Goal: Task Accomplishment & Management: Manage account settings

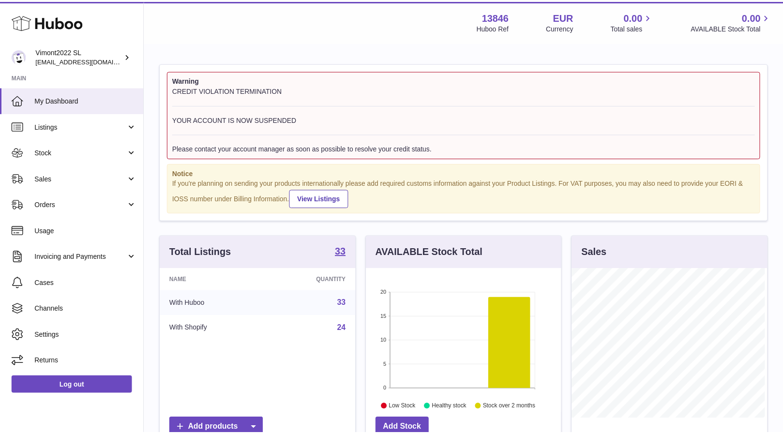
scroll to position [151, 197]
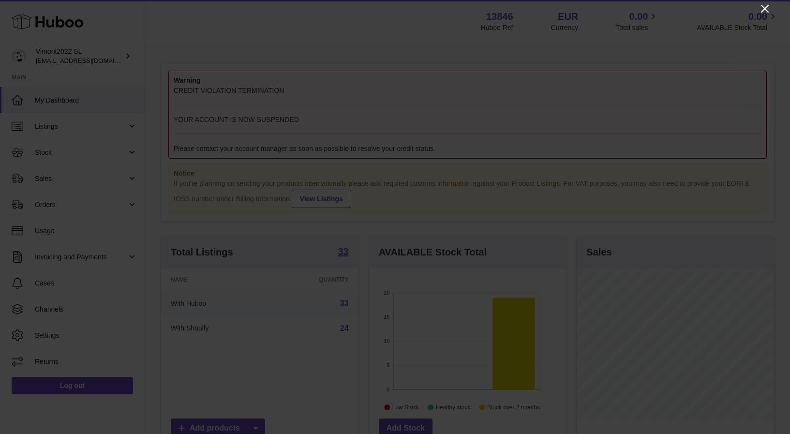
click at [767, 8] on icon "Close" at bounding box center [765, 9] width 12 height 12
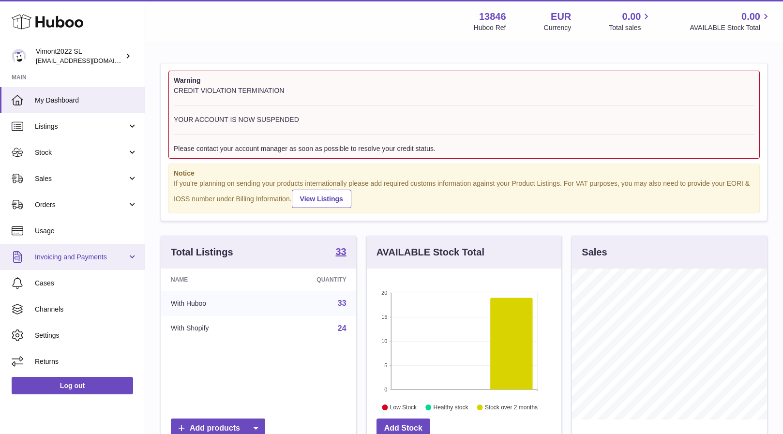
click at [61, 253] on span "Invoicing and Payments" at bounding box center [81, 257] width 92 height 9
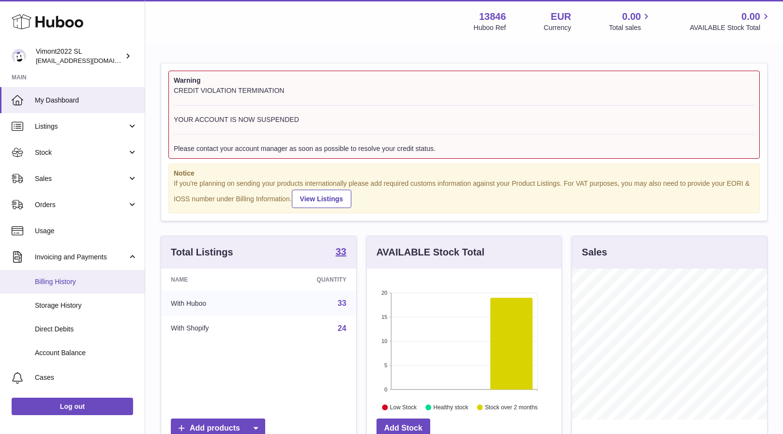
click at [58, 279] on span "Billing History" at bounding box center [86, 281] width 103 height 9
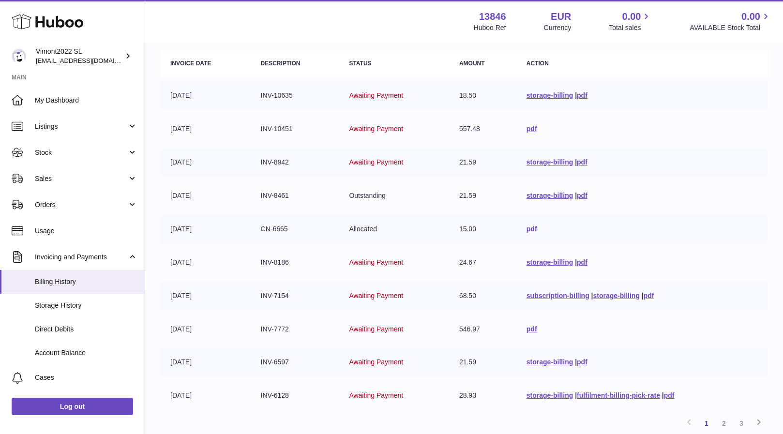
scroll to position [131, 0]
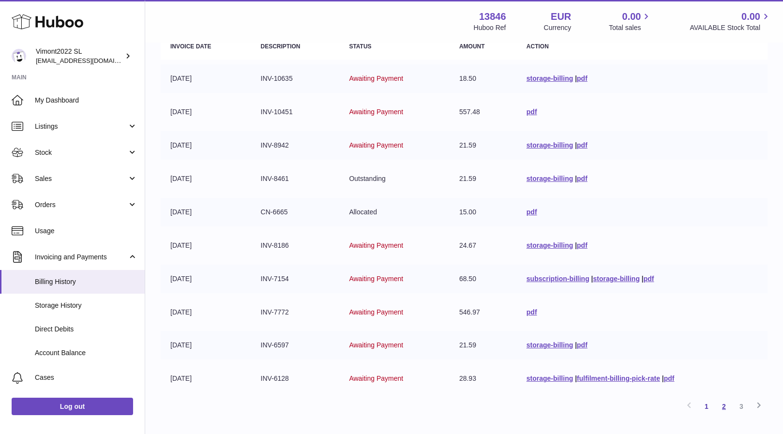
click at [723, 400] on link "2" at bounding box center [723, 406] width 17 height 17
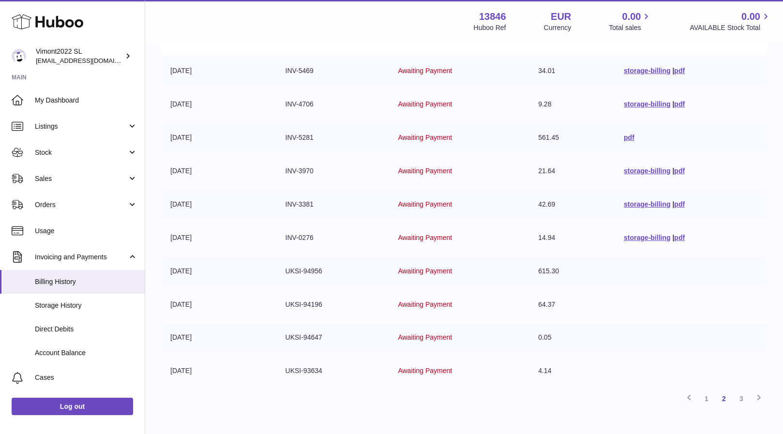
scroll to position [189, 0]
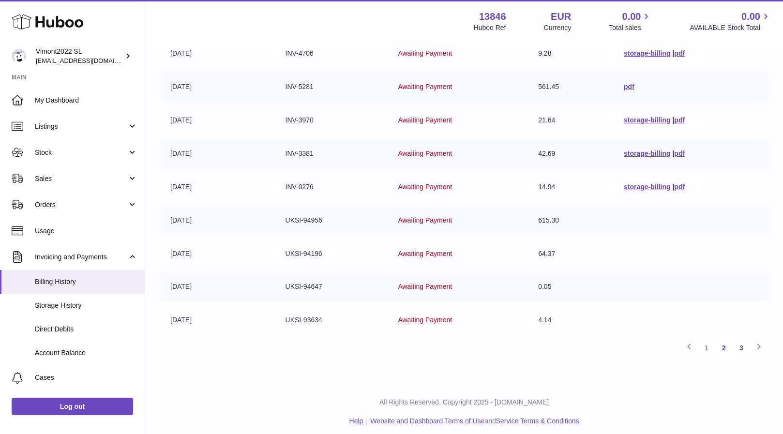
click at [742, 345] on link "3" at bounding box center [741, 347] width 17 height 17
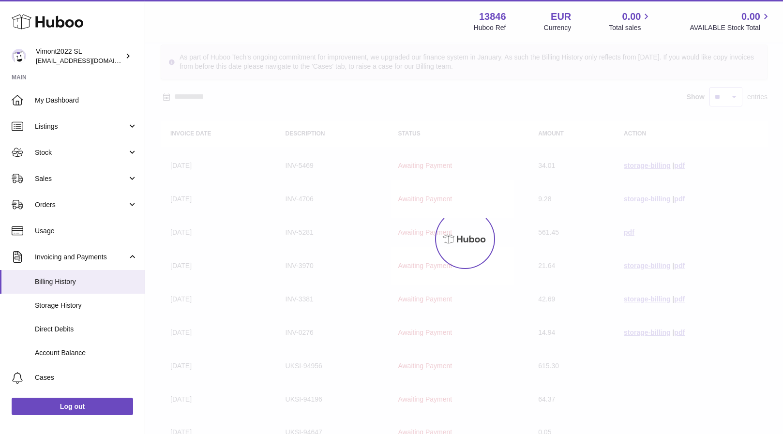
scroll to position [25, 0]
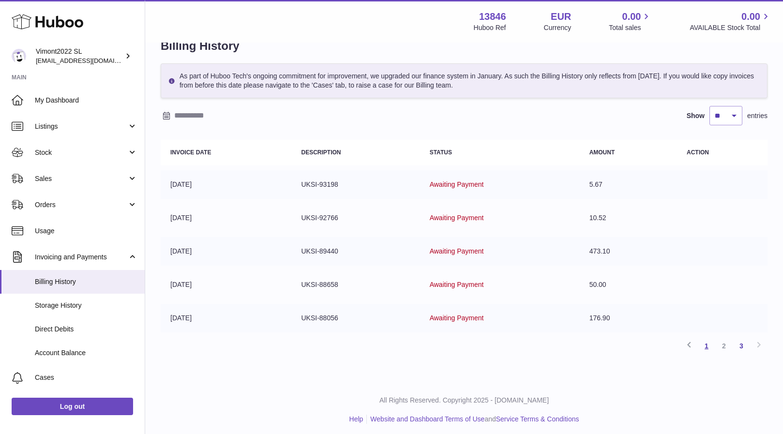
click at [706, 345] on link "1" at bounding box center [706, 345] width 17 height 17
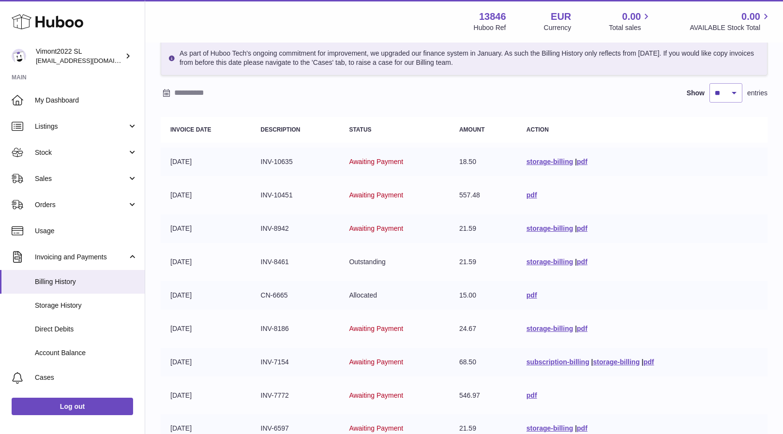
scroll to position [49, 0]
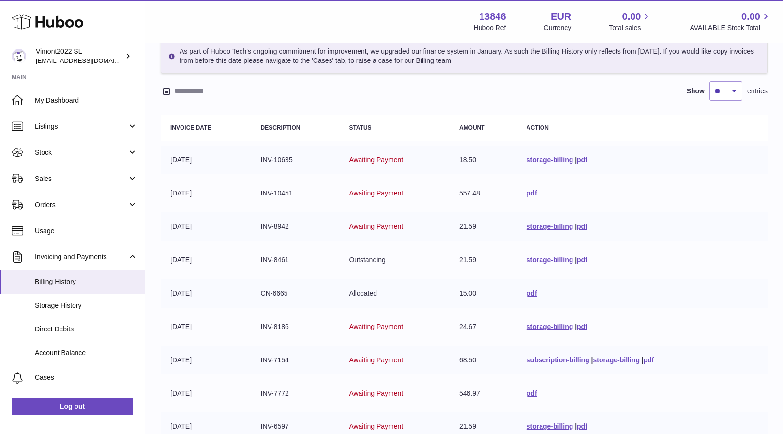
click at [463, 212] on td "21.59" at bounding box center [483, 226] width 67 height 29
drag, startPoint x: 458, startPoint y: 160, endPoint x: 476, endPoint y: 222, distance: 64.5
click at [476, 222] on tbody "[DATE] INV-10635 Awaiting Payment 18.50 storage-billing | pdf [DATE] INV-10451 …" at bounding box center [464, 310] width 607 height 329
click at [496, 238] on td "21.59" at bounding box center [483, 226] width 67 height 29
click at [394, 258] on td "Outstanding" at bounding box center [394, 260] width 110 height 29
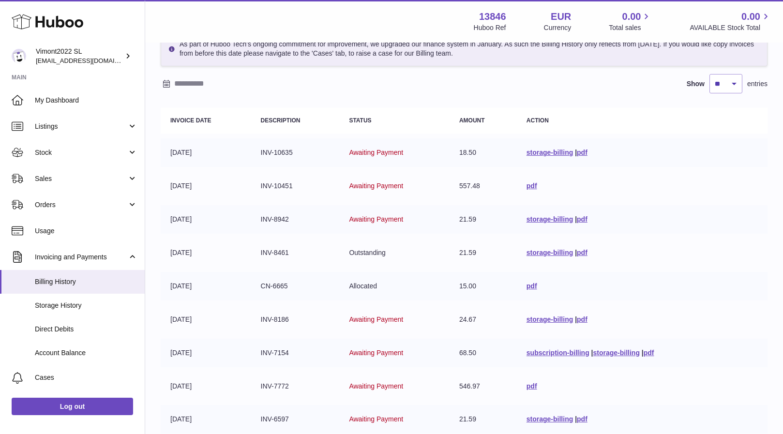
scroll to position [0, 0]
